Goal: Task Accomplishment & Management: Manage account settings

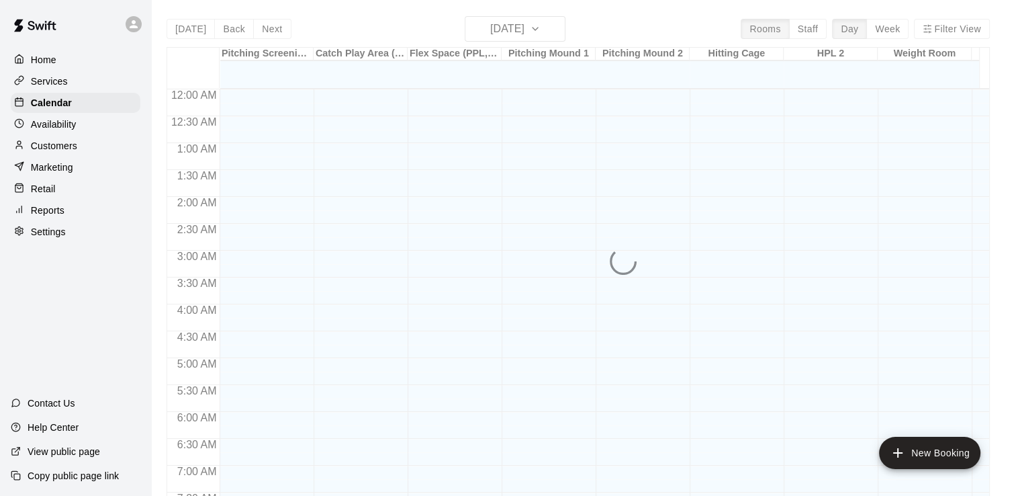
scroll to position [561, 0]
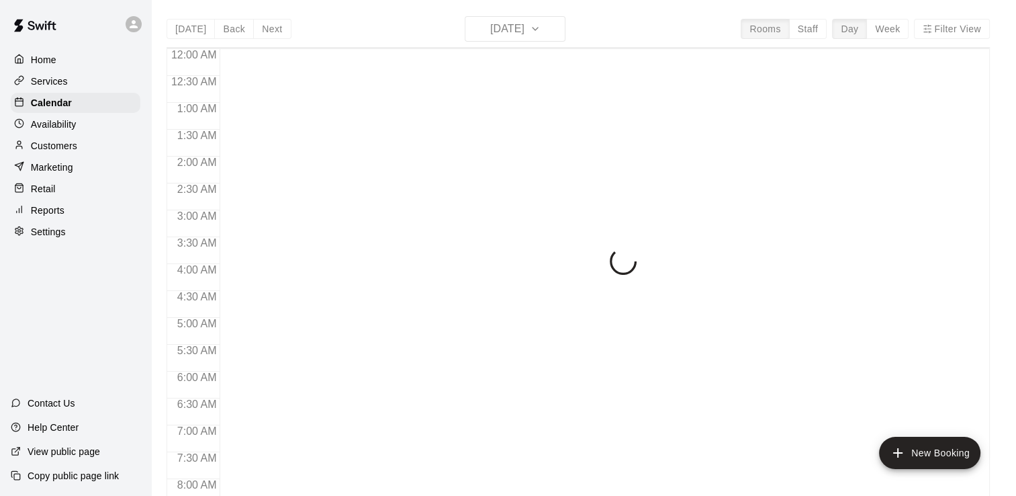
scroll to position [561, 0]
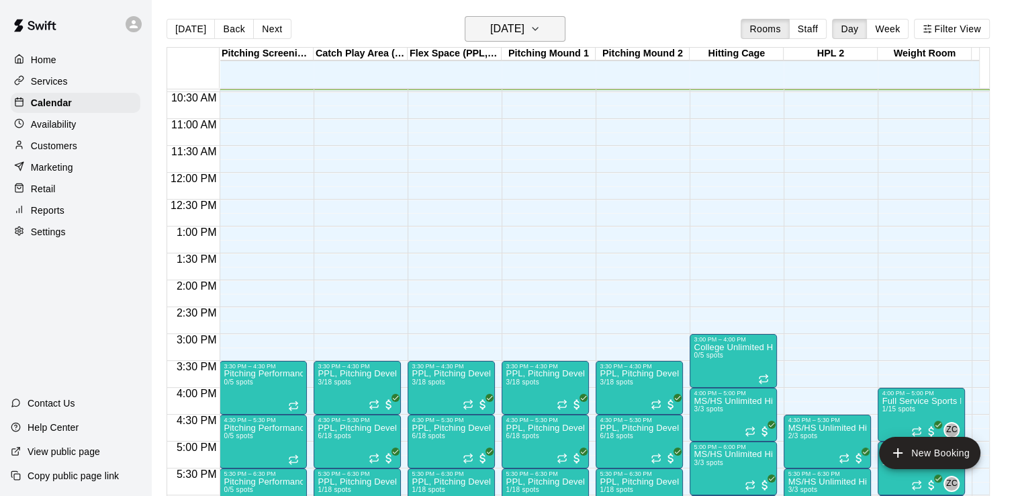
click at [523, 31] on h6 "[DATE]" at bounding box center [507, 28] width 34 height 19
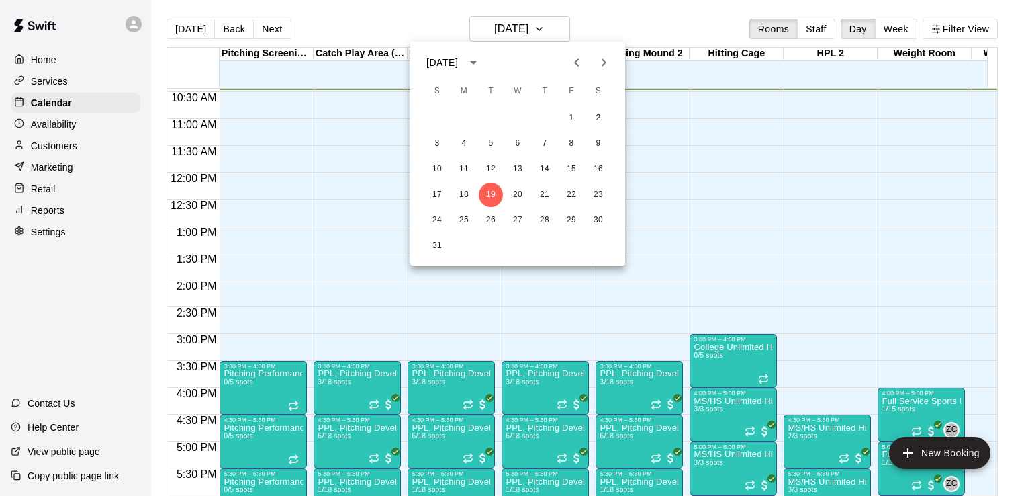
click at [600, 68] on icon "Next month" at bounding box center [604, 62] width 16 height 16
click at [463, 123] on button "1" at bounding box center [464, 118] width 24 height 24
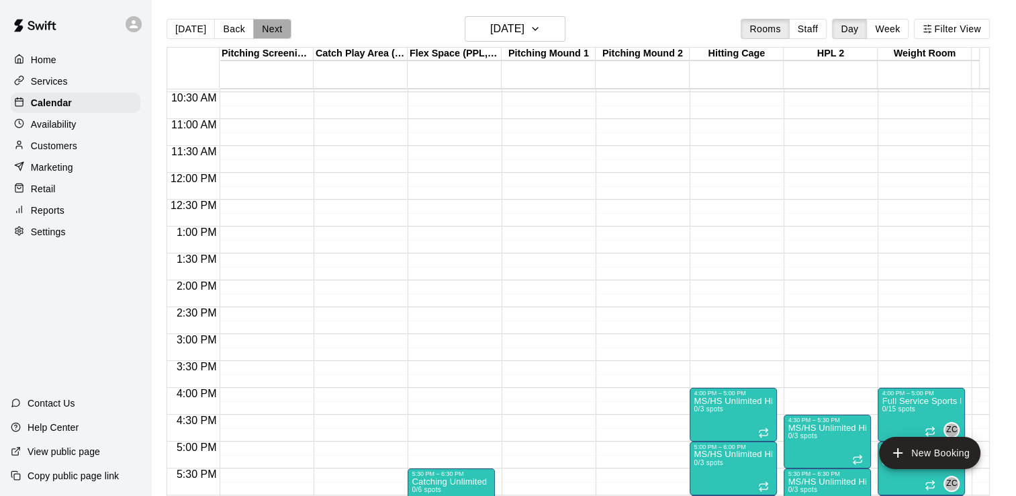
click at [262, 28] on button "Next" at bounding box center [272, 29] width 38 height 20
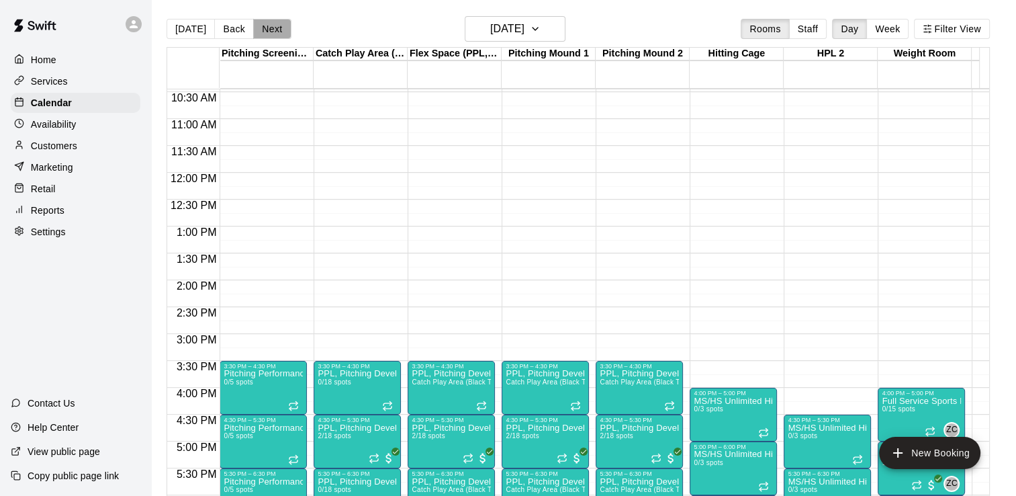
click at [275, 22] on button "Next" at bounding box center [272, 29] width 38 height 20
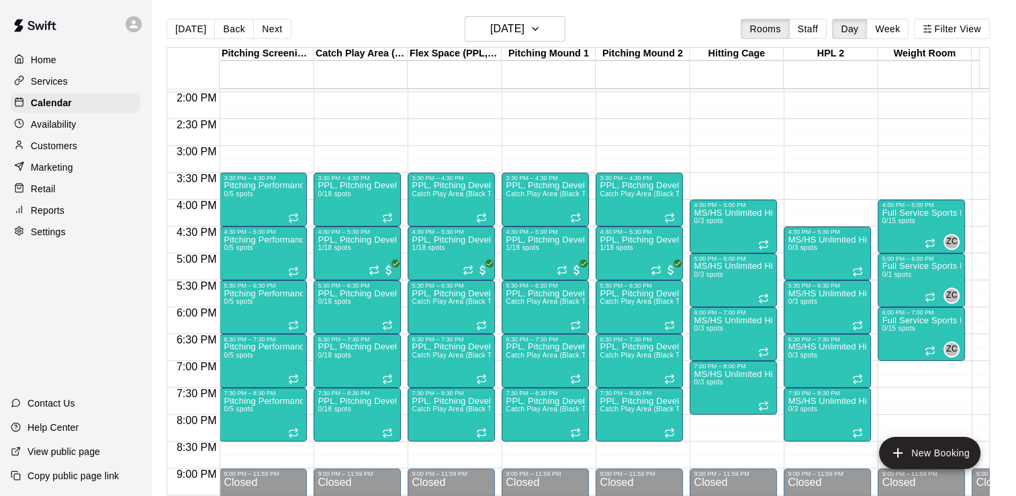
scroll to position [758, 0]
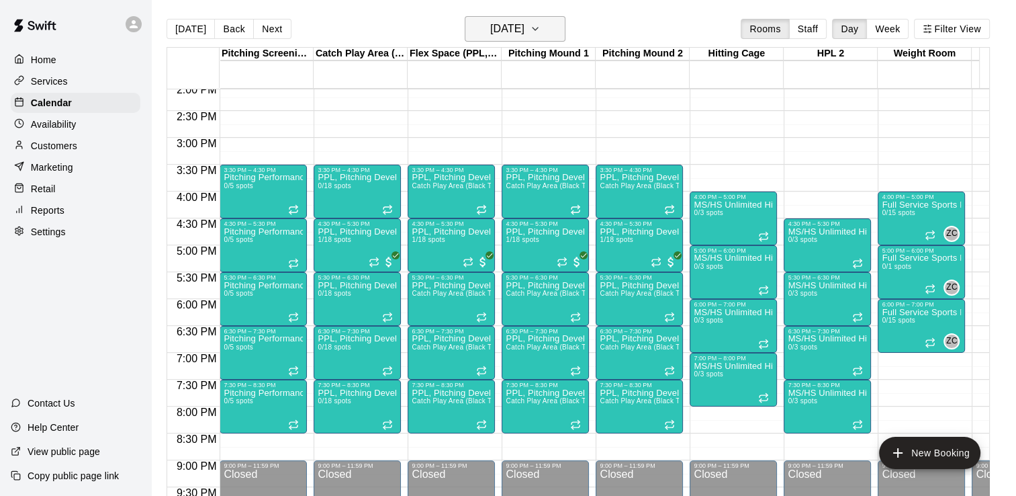
click at [524, 31] on h6 "[DATE]" at bounding box center [507, 28] width 34 height 19
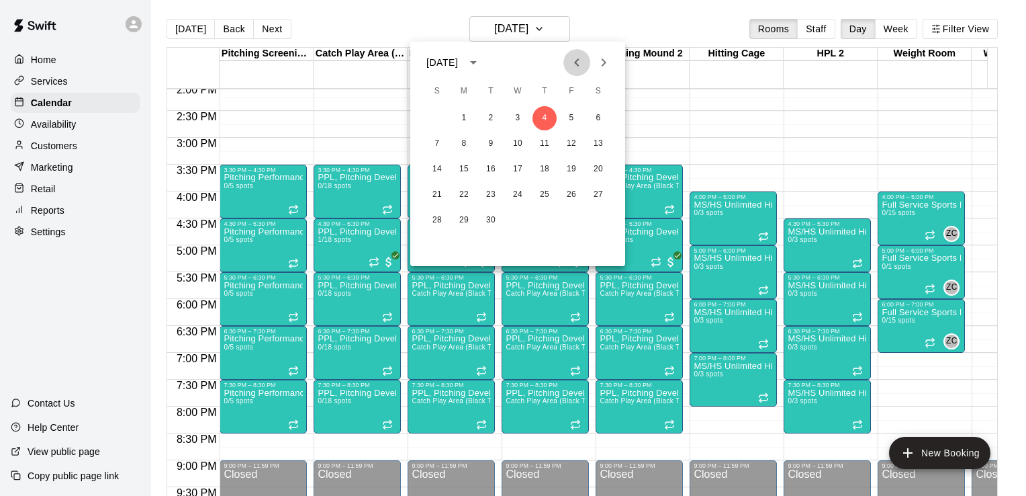
click at [574, 65] on icon "Previous month" at bounding box center [577, 62] width 16 height 16
click at [463, 220] on button "25" at bounding box center [464, 220] width 24 height 24
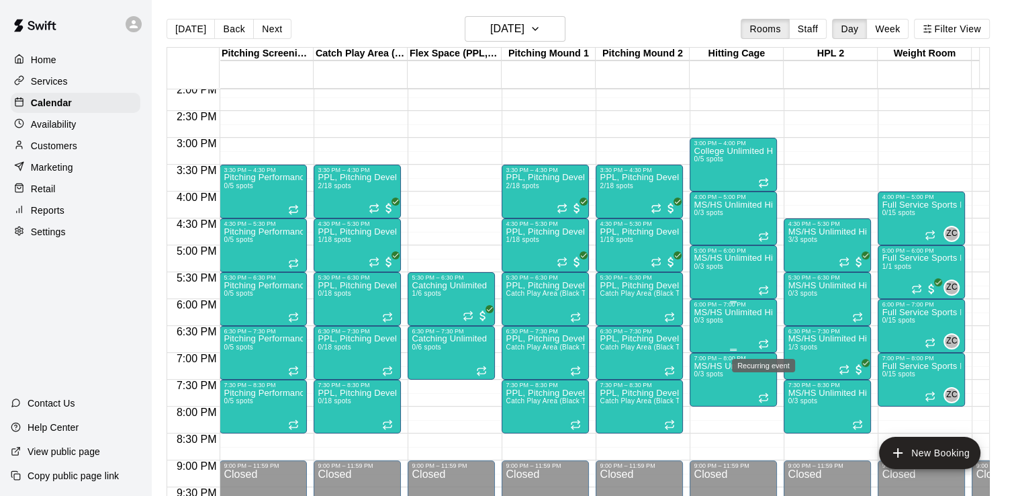
click at [762, 342] on icon "Recurring event" at bounding box center [763, 343] width 11 height 11
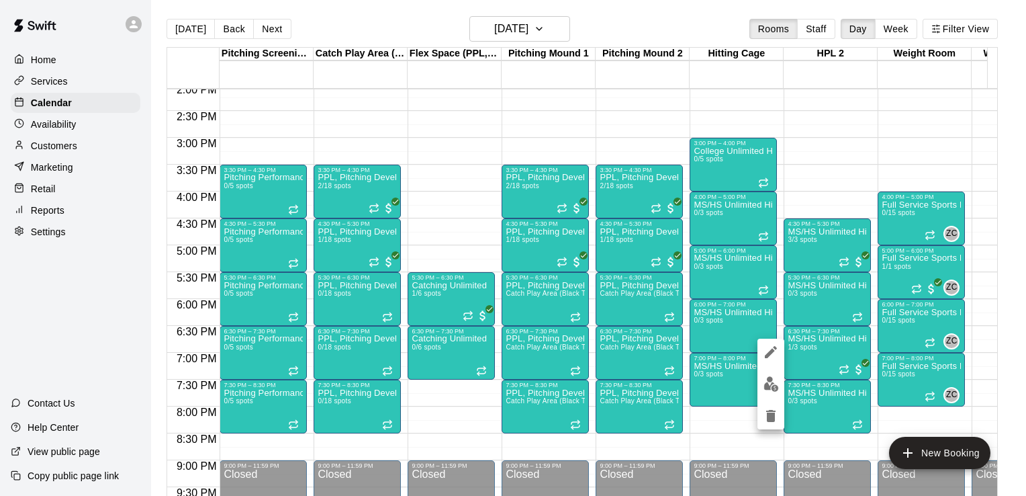
click at [856, 196] on div at bounding box center [513, 248] width 1026 height 496
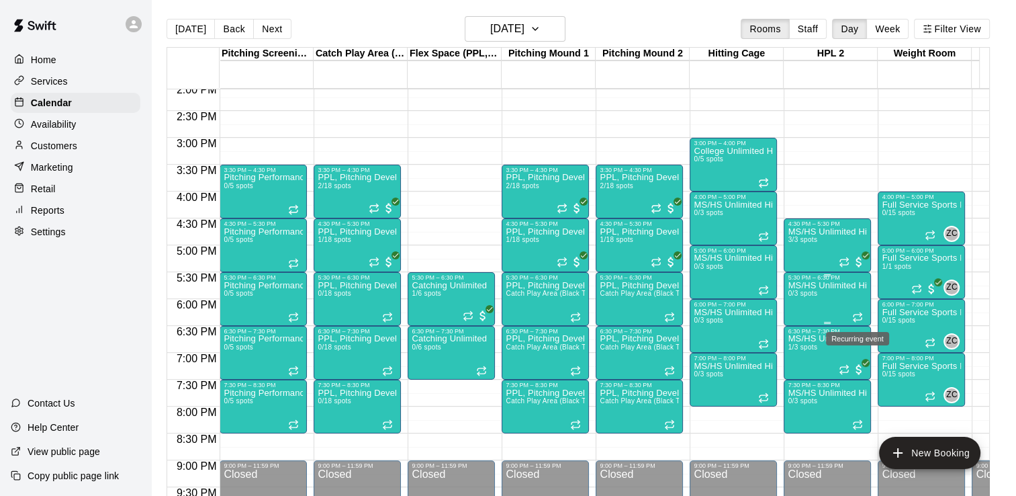
click at [859, 314] on icon "Recurring event" at bounding box center [858, 315] width 8 height 2
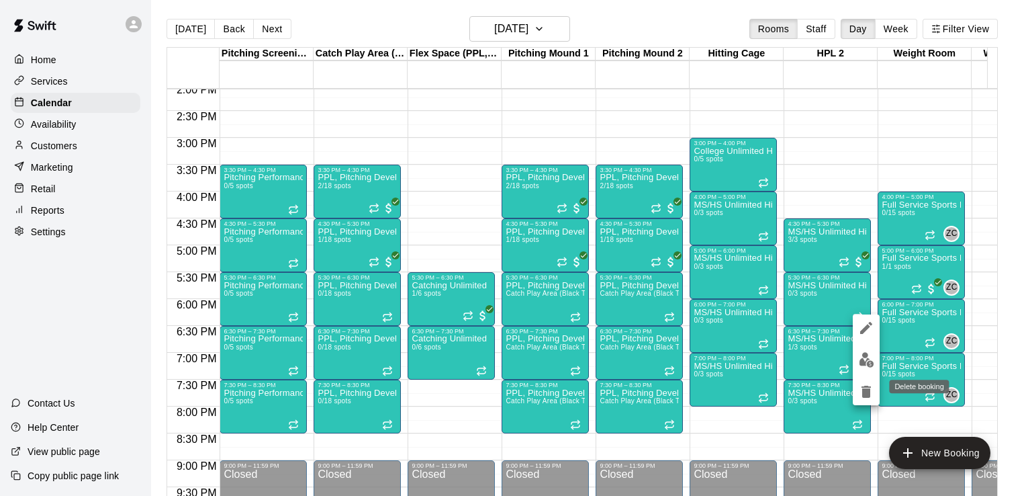
click at [865, 384] on icon "delete" at bounding box center [866, 391] width 16 height 16
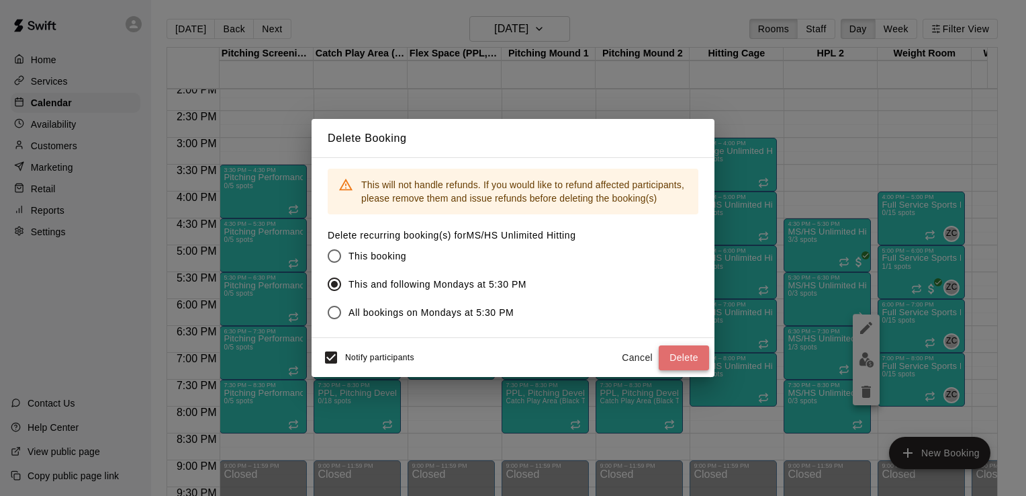
click at [679, 359] on button "Delete" at bounding box center [684, 357] width 50 height 25
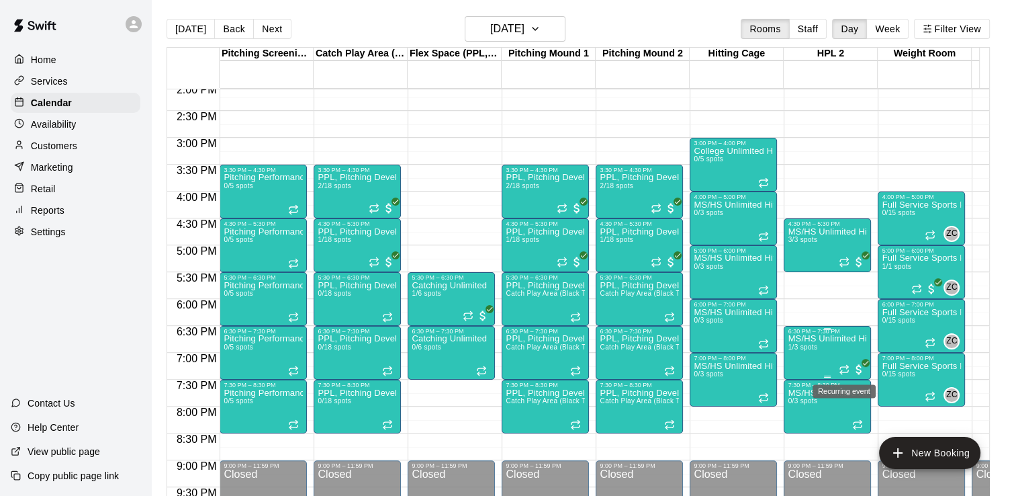
click at [848, 371] on icon "Recurring event" at bounding box center [844, 369] width 11 height 11
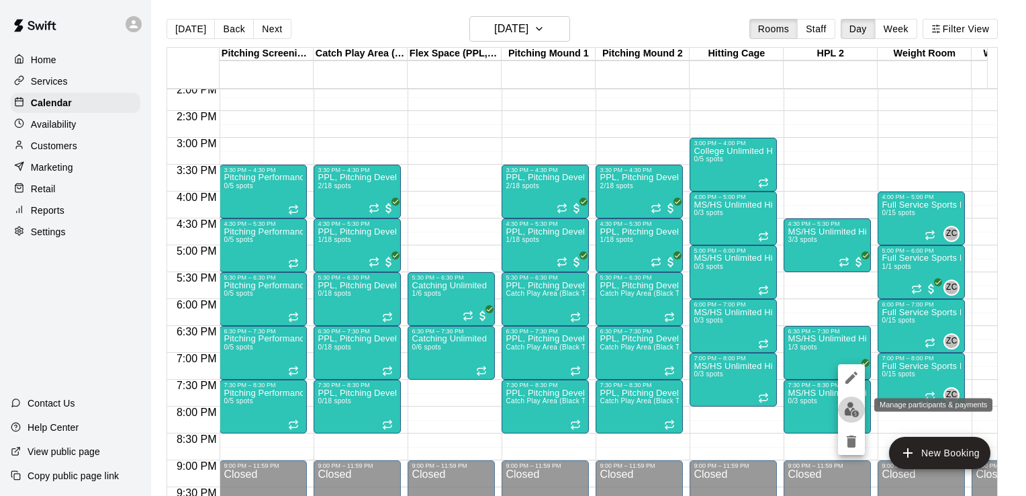
click at [846, 409] on img "edit" at bounding box center [851, 409] width 15 height 15
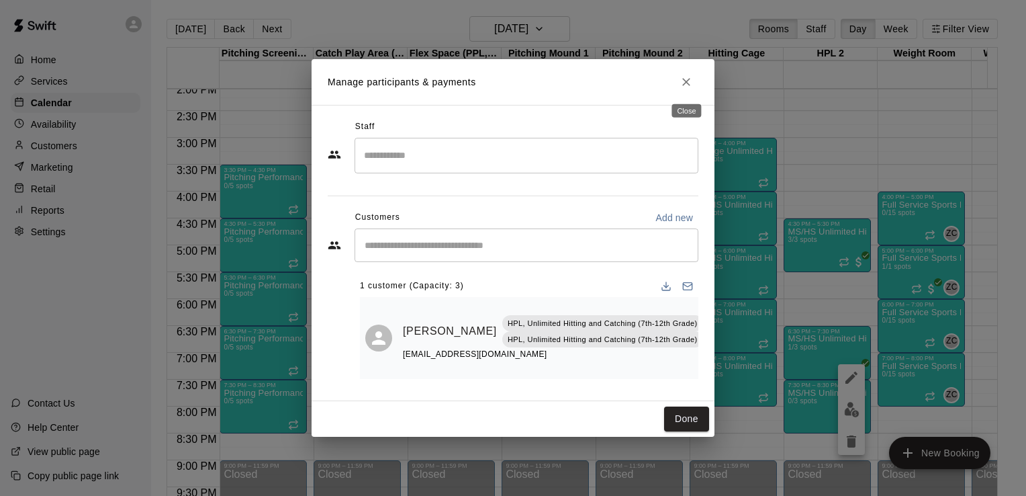
click at [688, 90] on button "Close" at bounding box center [686, 82] width 24 height 24
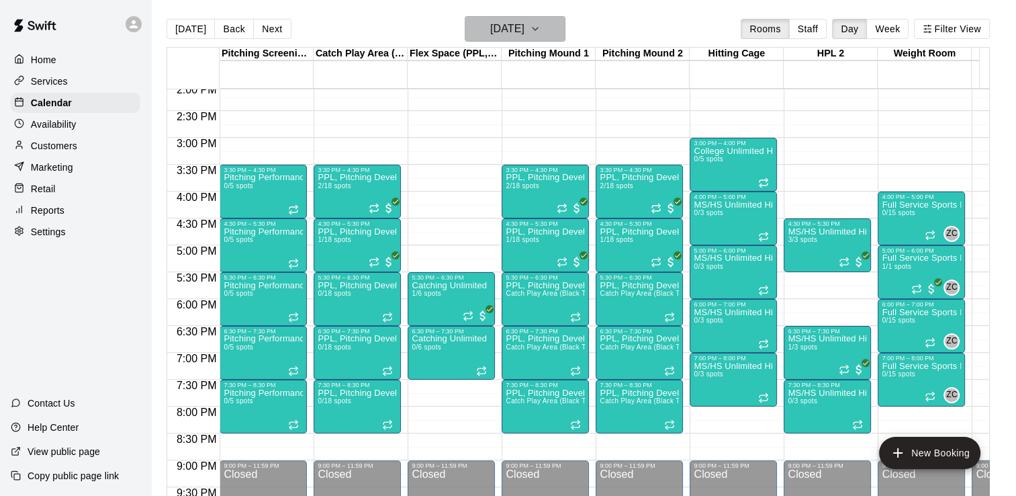
click at [524, 28] on h6 "[DATE]" at bounding box center [507, 28] width 34 height 19
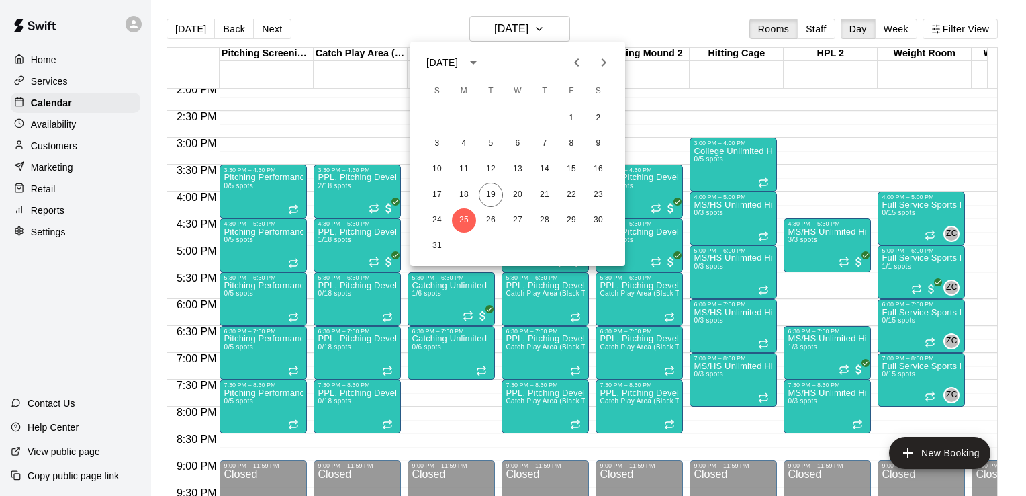
click at [605, 56] on icon "Next month" at bounding box center [604, 62] width 16 height 16
click at [494, 118] on button "2" at bounding box center [491, 118] width 24 height 24
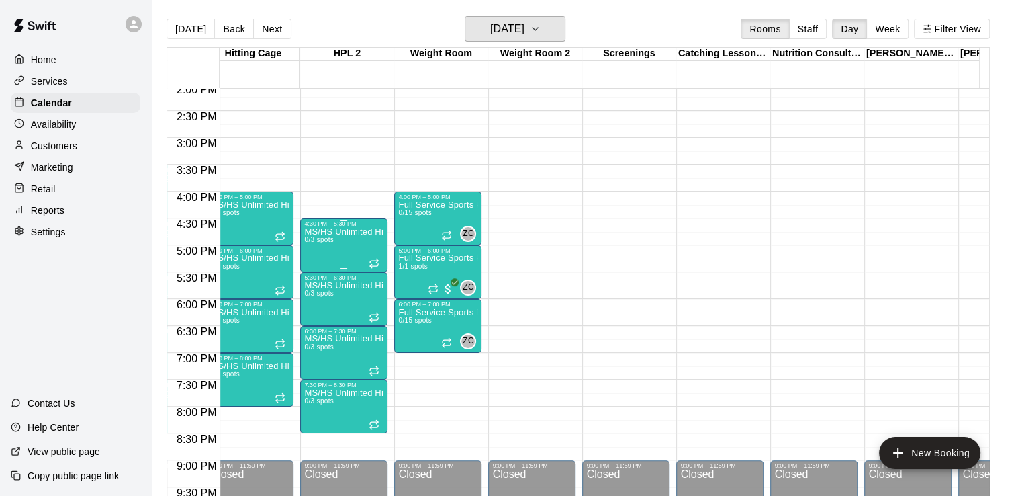
scroll to position [0, 491]
